Goal: Information Seeking & Learning: Learn about a topic

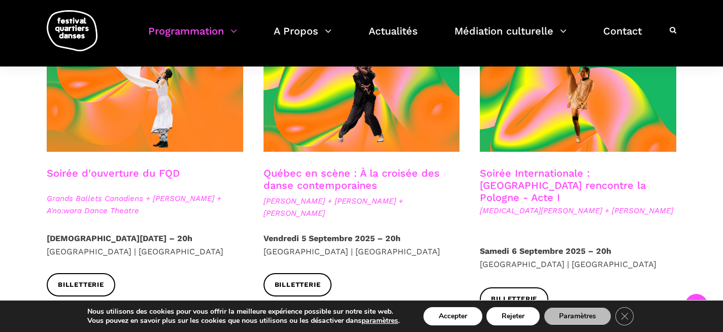
scroll to position [299, 0]
click at [543, 177] on link "Soirée Internationale : [GEOGRAPHIC_DATA] rencontre la Pologne - Acte I" at bounding box center [563, 186] width 166 height 37
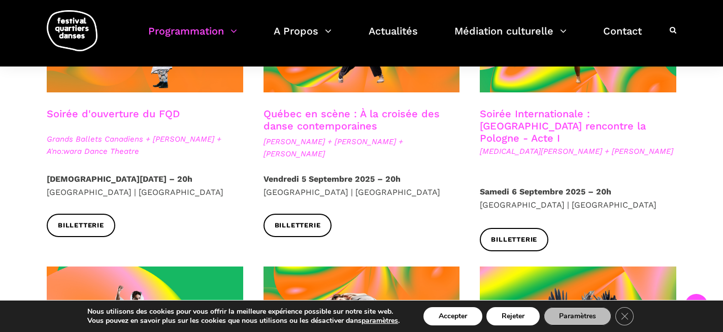
scroll to position [373, 0]
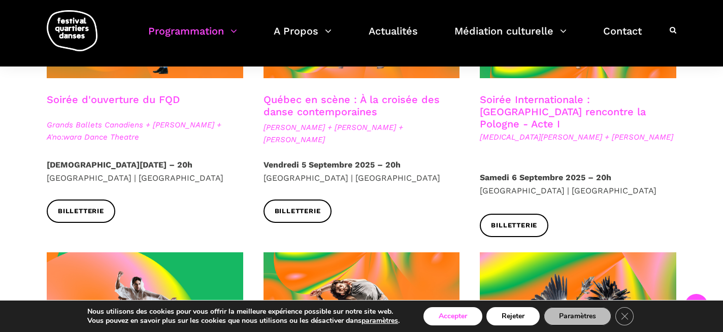
click at [456, 314] on button "Accepter" at bounding box center [452, 316] width 59 height 18
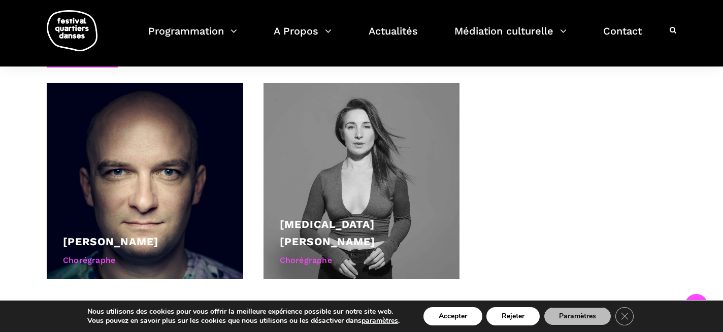
scroll to position [625, 0]
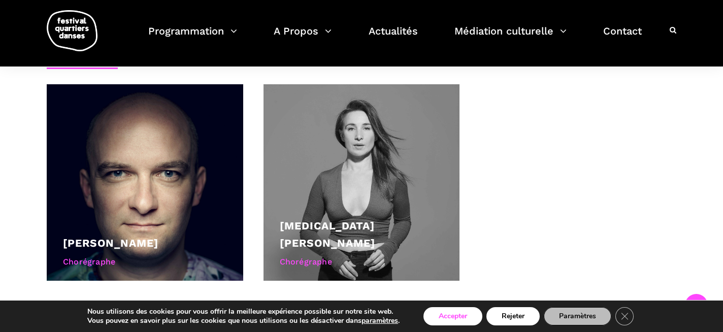
click at [452, 312] on button "Accepter" at bounding box center [452, 316] width 59 height 18
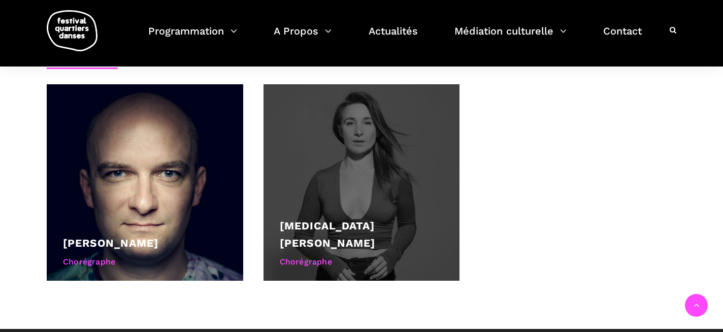
scroll to position [449, 0]
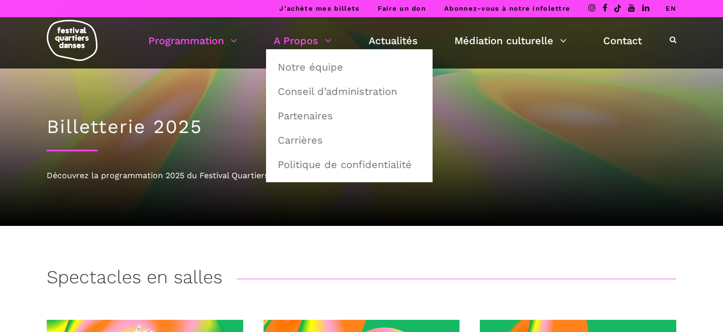
click at [294, 44] on link "A Propos" at bounding box center [303, 40] width 58 height 17
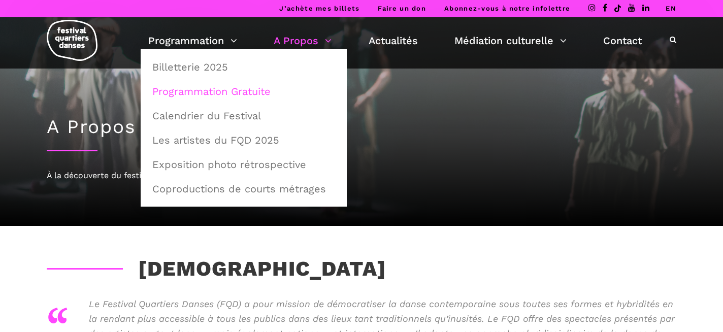
click at [197, 87] on link "Programmation Gratuite" at bounding box center [243, 91] width 195 height 23
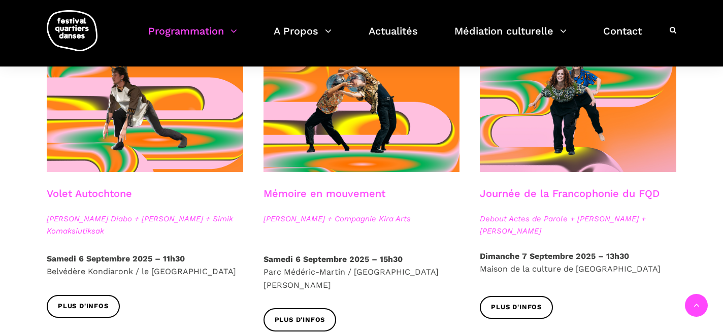
scroll to position [570, 0]
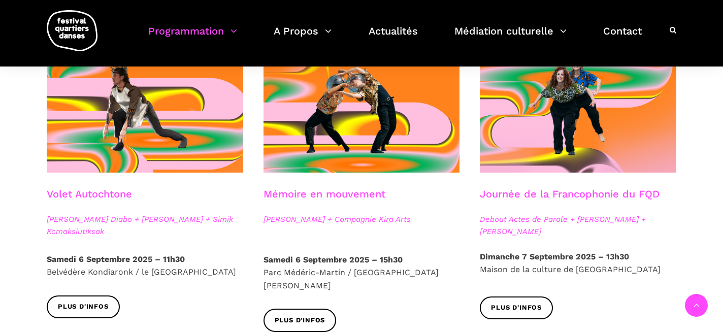
click at [314, 198] on link "Mémoire en mouvement" at bounding box center [324, 194] width 122 height 12
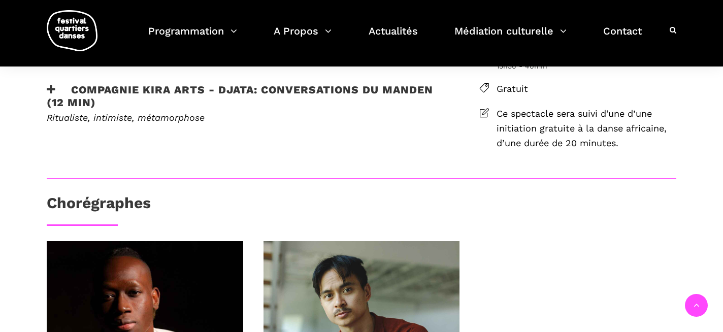
scroll to position [235, 0]
